Goal: Find specific page/section: Find specific page/section

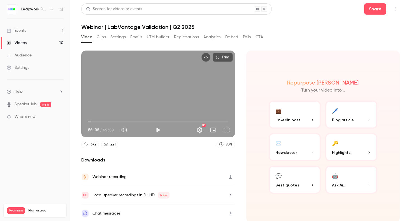
click at [29, 31] on link "Events 1" at bounding box center [35, 30] width 70 height 12
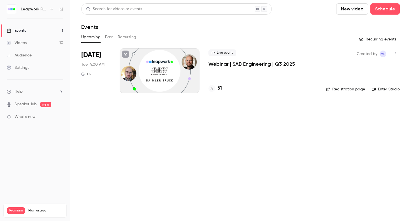
click at [44, 13] on div "Leapwork Field" at bounding box center [35, 9] width 57 height 10
click at [49, 11] on icon "button" at bounding box center [51, 9] width 4 height 4
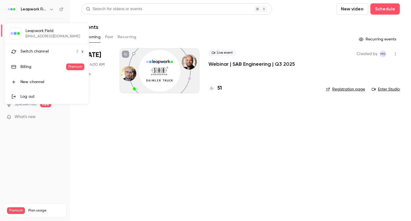
click at [41, 49] on span "Switch channel" at bounding box center [34, 52] width 28 height 6
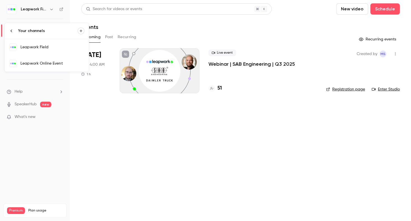
click at [39, 65] on div "Leapwork Online Event" at bounding box center [52, 64] width 64 height 6
